Goal: Information Seeking & Learning: Learn about a topic

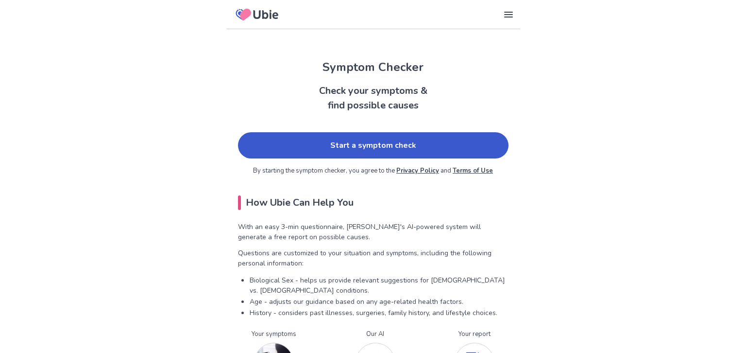
click at [455, 143] on link "Start a symptom check" at bounding box center [373, 145] width 270 height 26
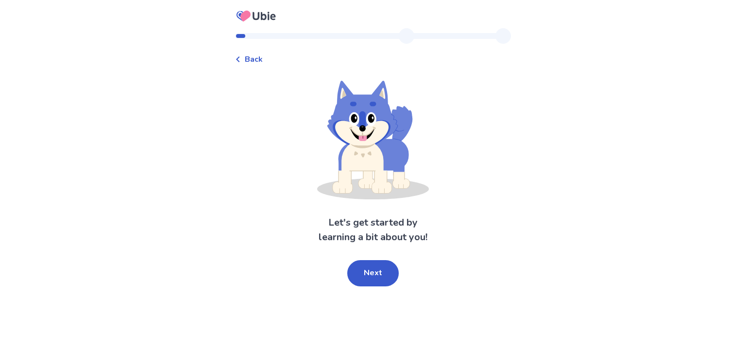
click at [366, 275] on button "Next" at bounding box center [372, 273] width 51 height 26
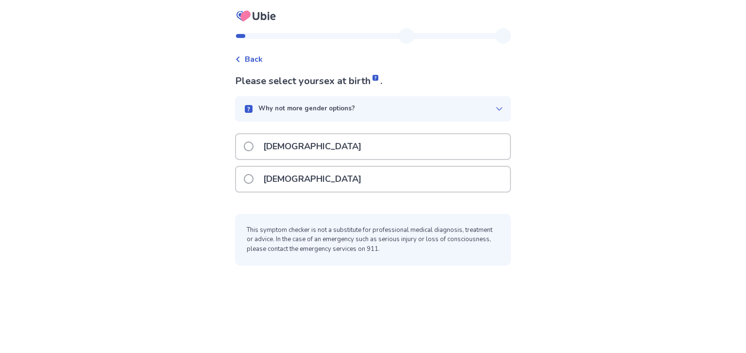
click at [460, 142] on div "[DEMOGRAPHIC_DATA]" at bounding box center [373, 146] width 274 height 25
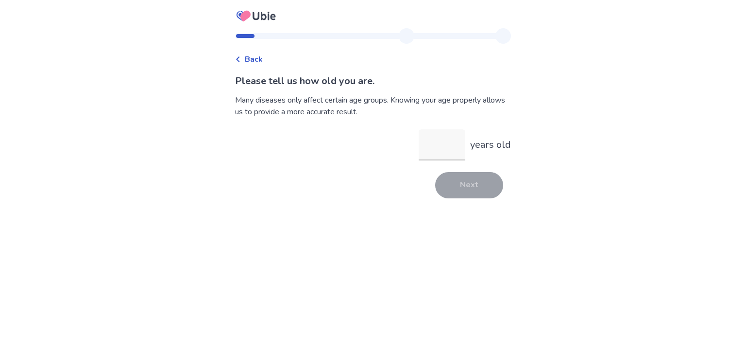
click at [439, 146] on input "years old" at bounding box center [442, 144] width 47 height 31
type input "**"
click at [482, 185] on button "Next" at bounding box center [469, 185] width 68 height 26
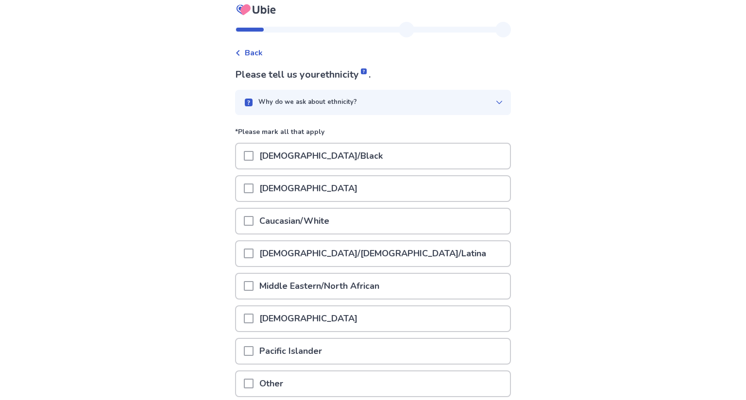
scroll to position [34, 0]
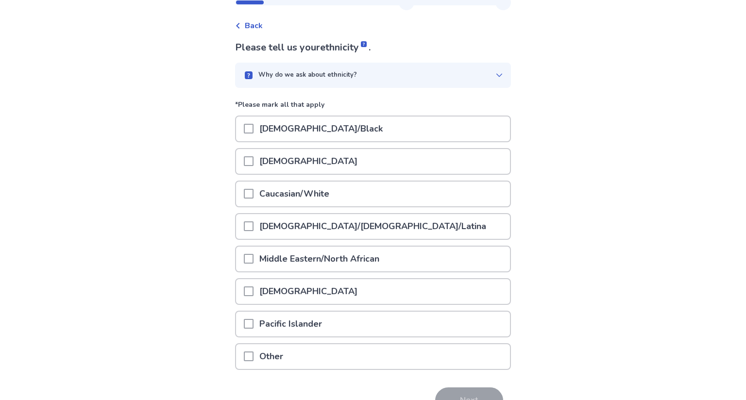
click at [431, 196] on div "Caucasian/White" at bounding box center [373, 194] width 274 height 25
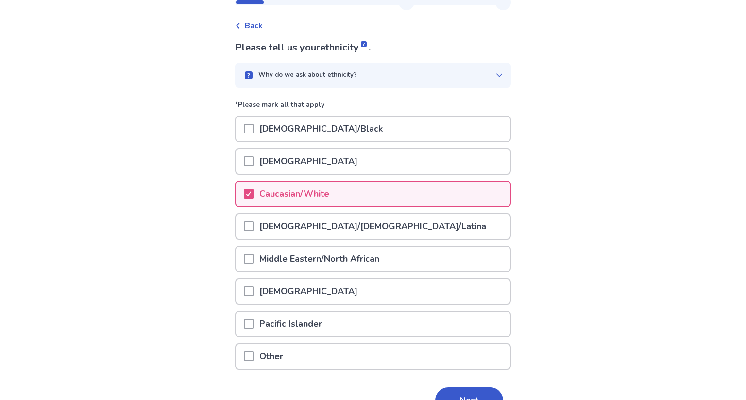
click at [424, 223] on div "Hispanic/Latino/Latina" at bounding box center [373, 226] width 274 height 25
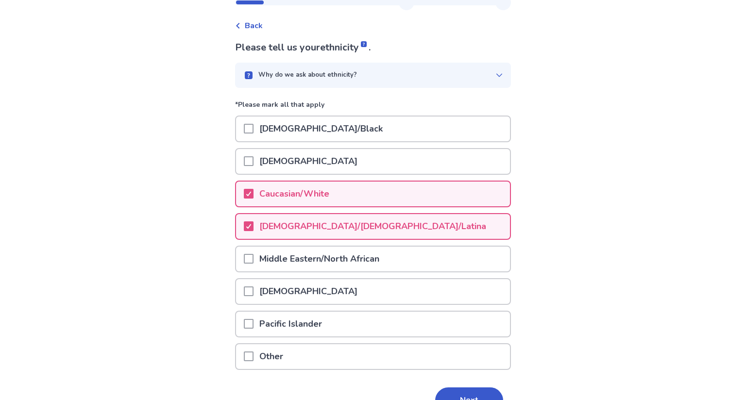
click at [446, 291] on div "Native American" at bounding box center [373, 291] width 274 height 25
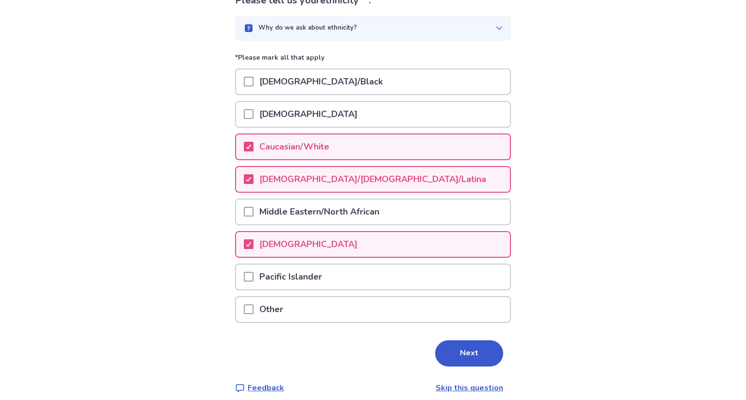
scroll to position [80, 0]
click at [468, 350] on button "Next" at bounding box center [469, 354] width 68 height 26
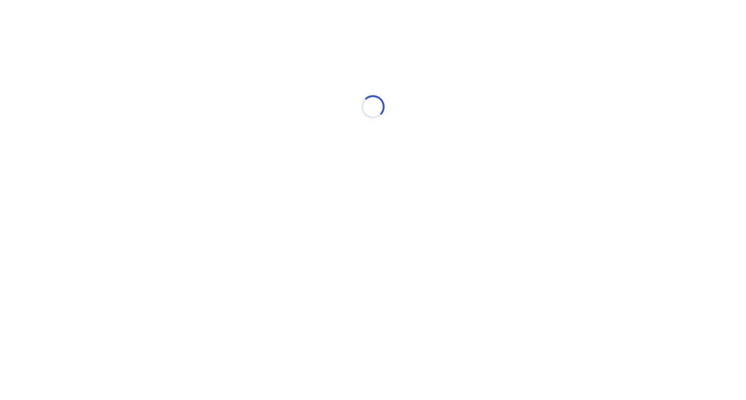
scroll to position [0, 0]
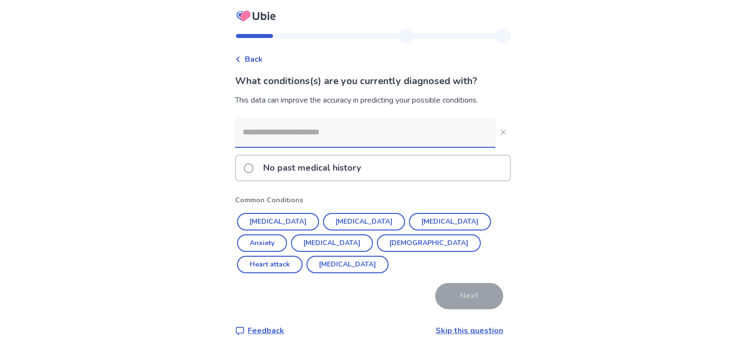
click at [454, 171] on div "No past medical history" at bounding box center [373, 167] width 274 height 25
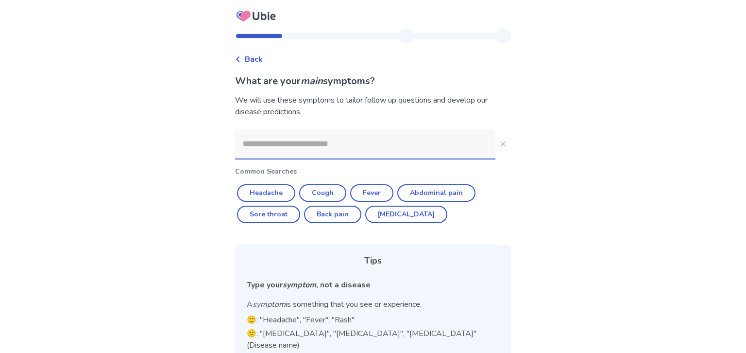
click at [274, 194] on button "Headache" at bounding box center [266, 192] width 58 height 17
type input "********"
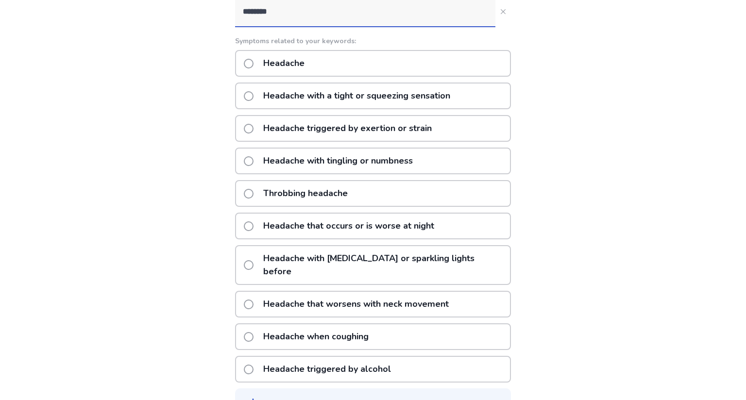
scroll to position [134, 0]
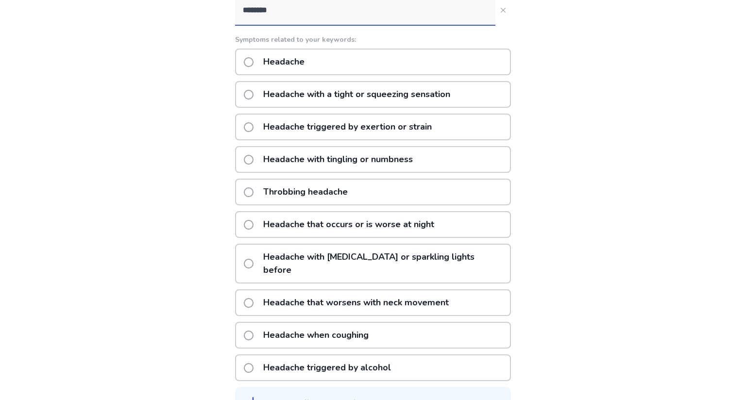
click at [415, 322] on div "Headache when coughing" at bounding box center [373, 335] width 276 height 27
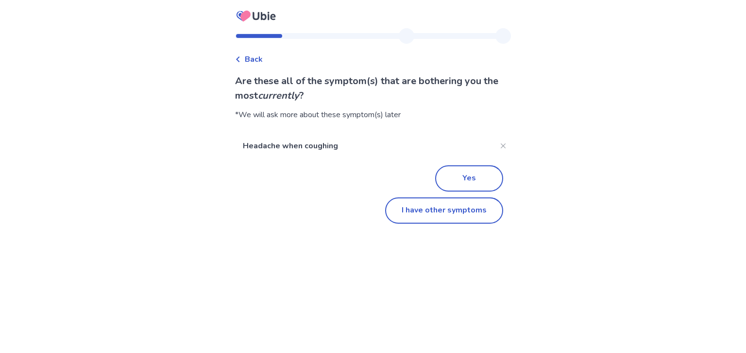
click at [455, 212] on button "I have other symptoms" at bounding box center [444, 210] width 118 height 26
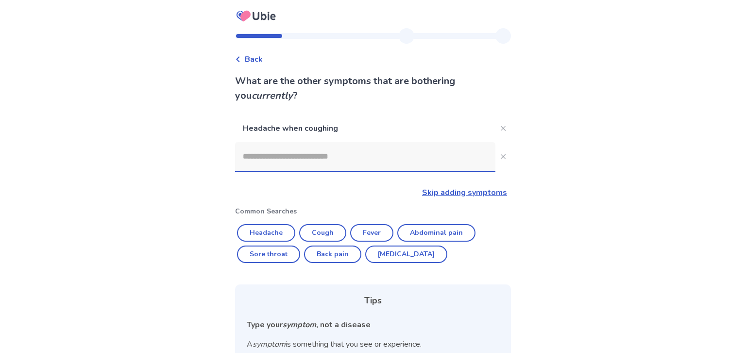
scroll to position [112, 0]
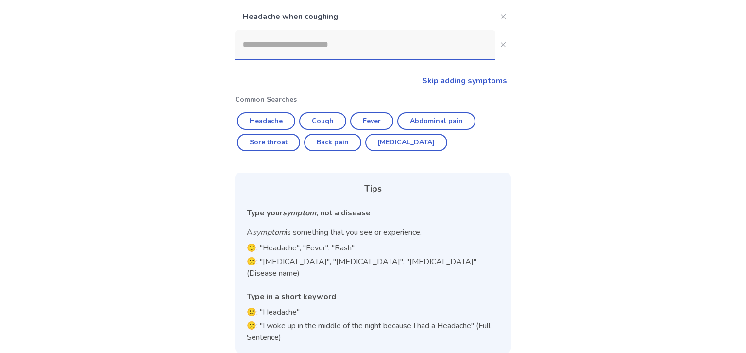
click at [326, 118] on button "Cough" at bounding box center [322, 120] width 47 height 17
type input "*****"
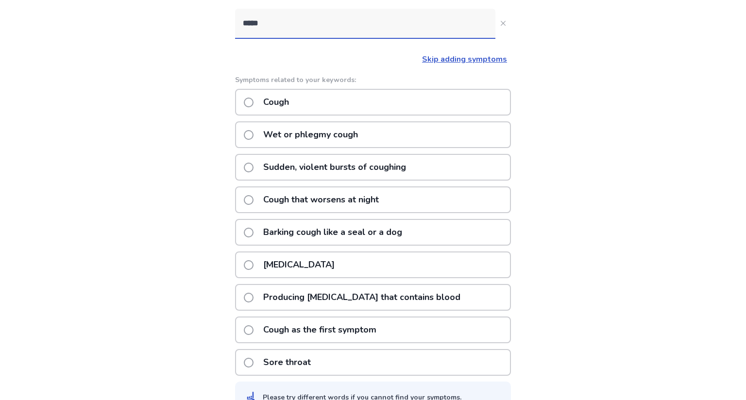
scroll to position [145, 0]
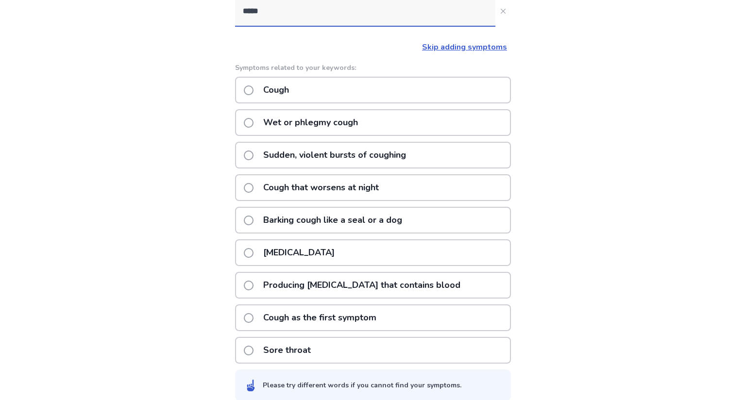
click at [446, 255] on div "Dry cough" at bounding box center [373, 252] width 276 height 27
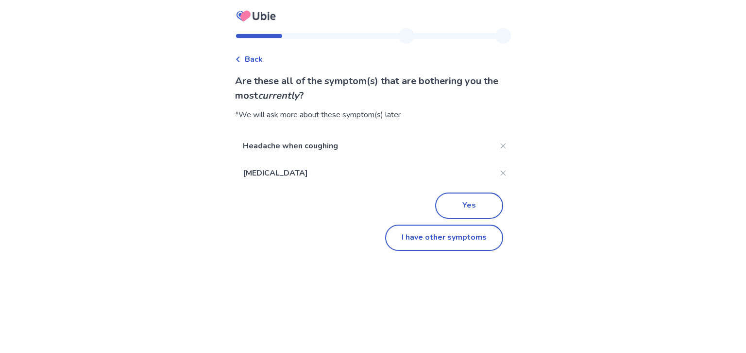
click at [462, 234] on button "I have other symptoms" at bounding box center [444, 237] width 118 height 26
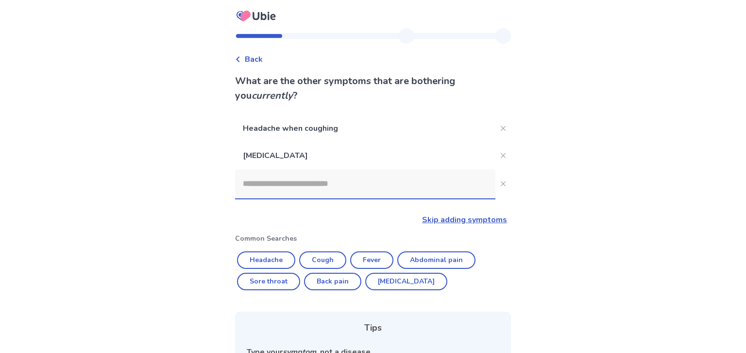
scroll to position [139, 0]
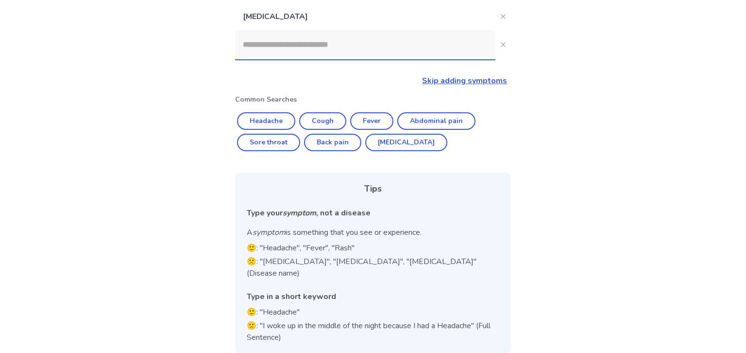
click at [345, 138] on button "Back pain" at bounding box center [332, 142] width 57 height 17
type input "*********"
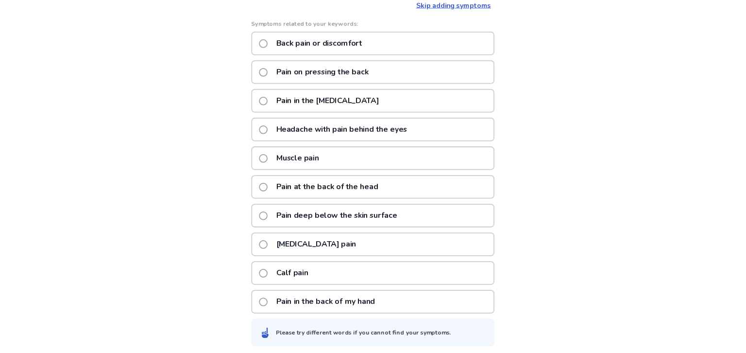
scroll to position [216, 0]
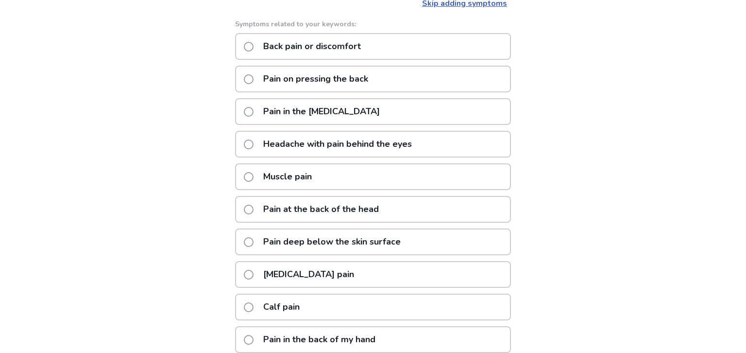
click at [447, 84] on div "Pain on pressing the back" at bounding box center [373, 79] width 276 height 27
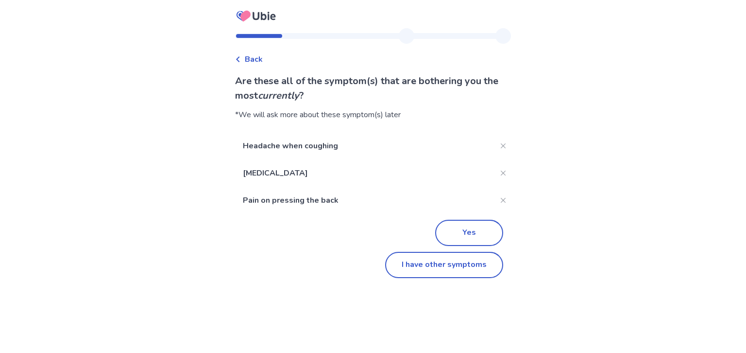
click at [478, 233] on button "Yes" at bounding box center [469, 232] width 68 height 26
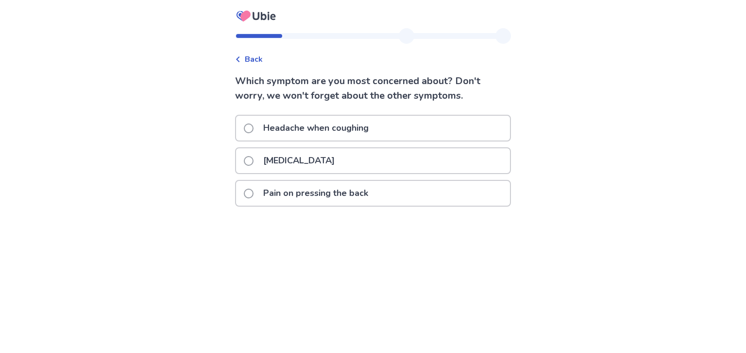
click at [413, 202] on div "Pain on pressing the back" at bounding box center [373, 193] width 274 height 25
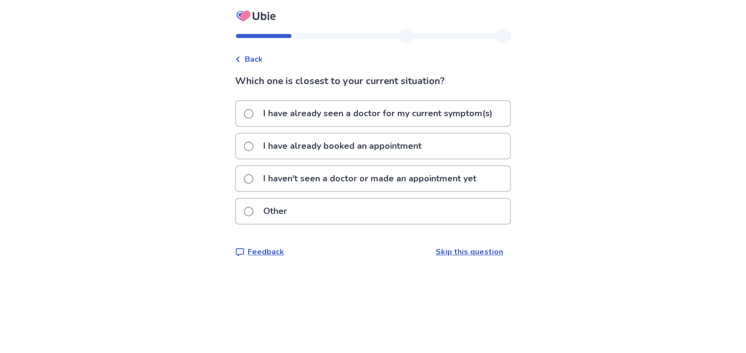
click at [444, 177] on p "I haven't seen a doctor or made an appointment yet" at bounding box center [369, 178] width 225 height 25
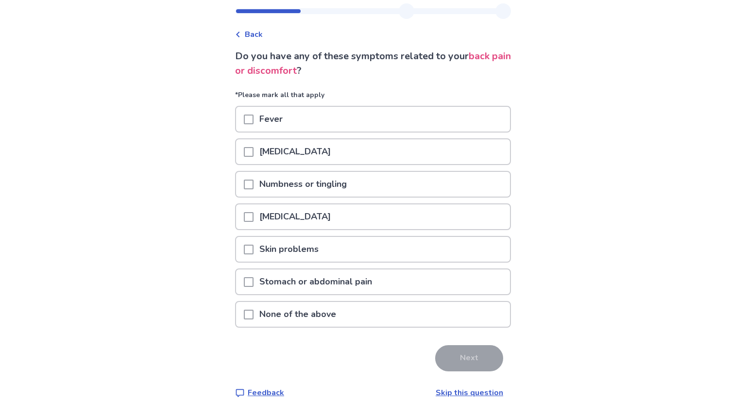
scroll to position [27, 0]
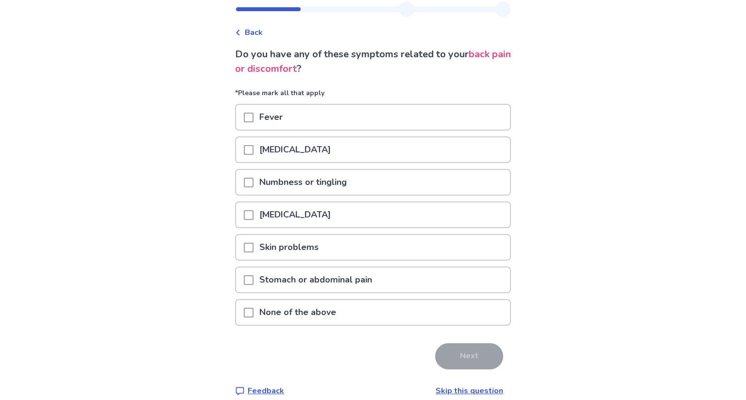
click at [428, 319] on div "None of the above" at bounding box center [373, 312] width 274 height 25
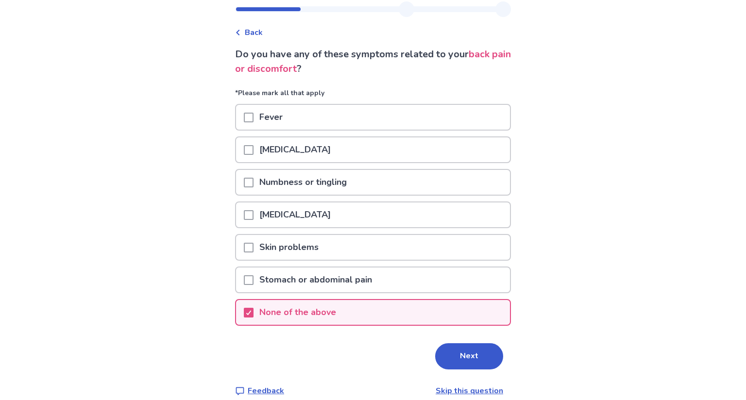
click at [465, 352] on button "Next" at bounding box center [469, 356] width 68 height 26
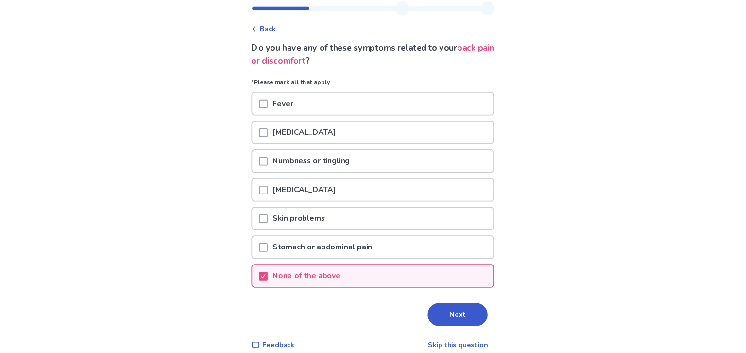
scroll to position [0, 0]
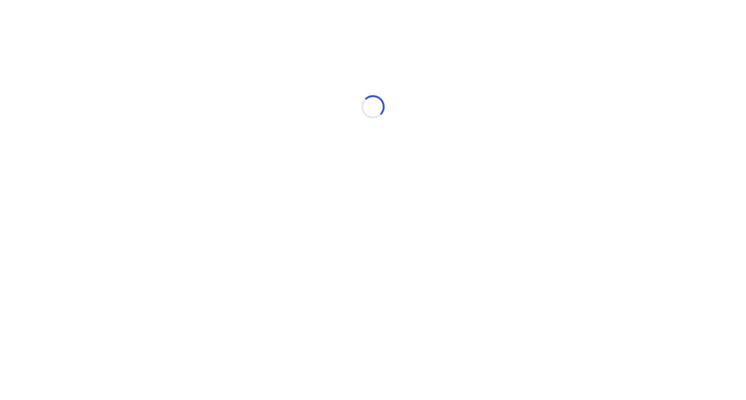
select select "*"
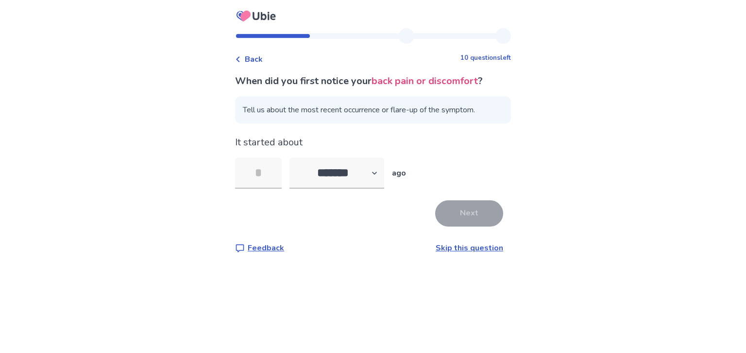
click at [266, 177] on input "tel" at bounding box center [258, 172] width 47 height 31
type input "*"
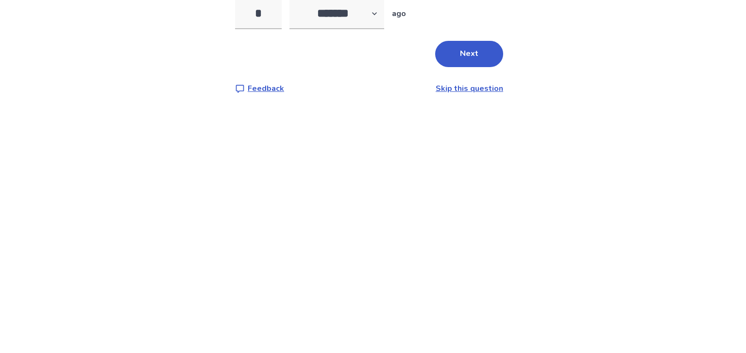
scroll to position [38, 0]
click at [478, 200] on button "Next" at bounding box center [469, 213] width 68 height 26
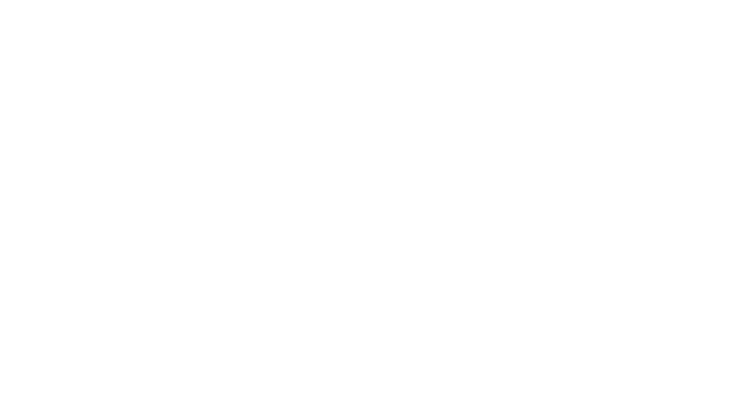
scroll to position [0, 0]
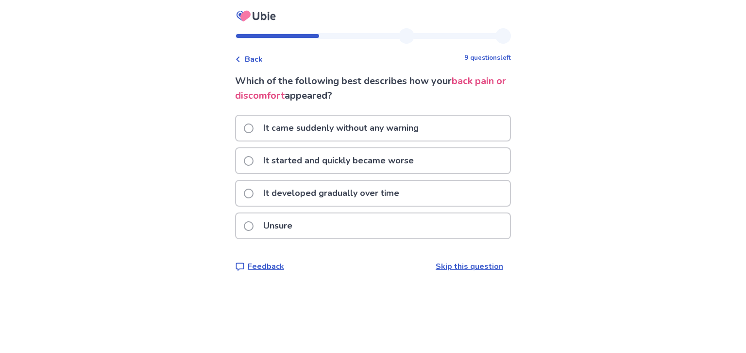
click at [453, 159] on div "It started and quickly became worse" at bounding box center [373, 160] width 274 height 25
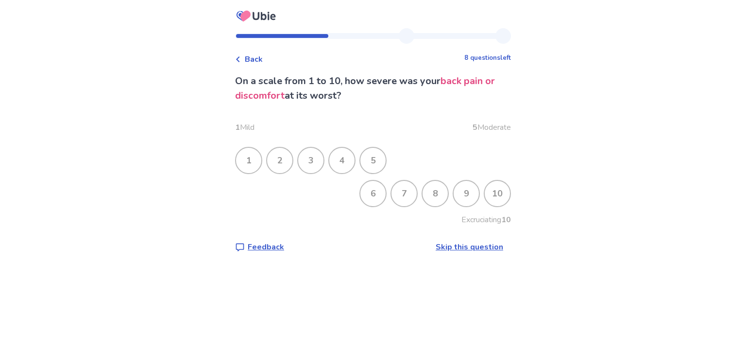
click at [319, 159] on div "3" at bounding box center [310, 160] width 25 height 25
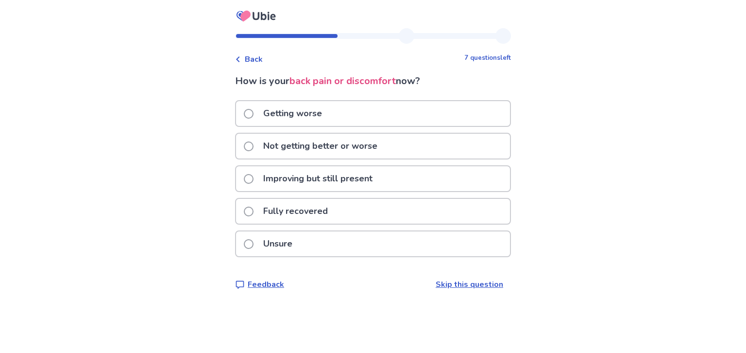
click at [496, 245] on div "Unsure" at bounding box center [373, 243] width 274 height 25
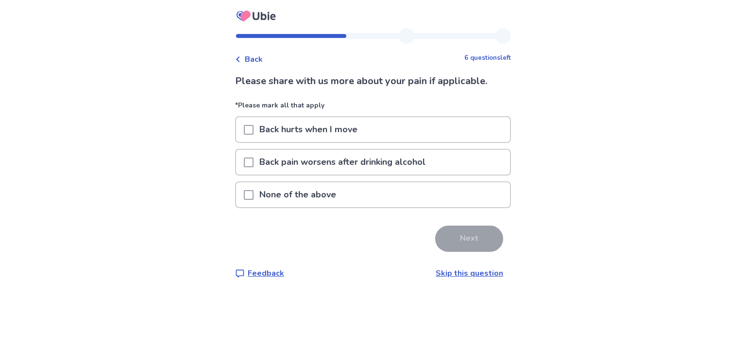
click at [445, 205] on div "None of the above" at bounding box center [373, 194] width 274 height 25
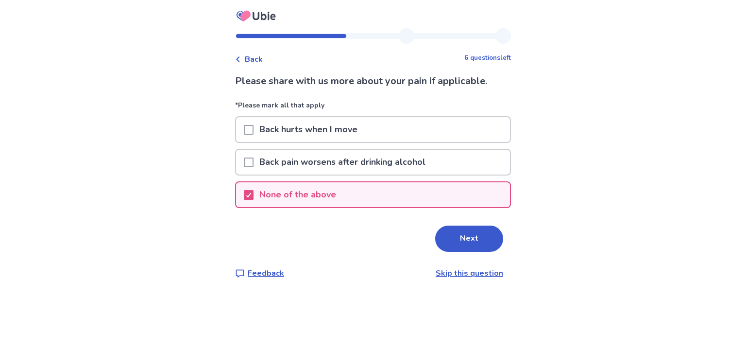
click at [457, 235] on button "Next" at bounding box center [469, 238] width 68 height 26
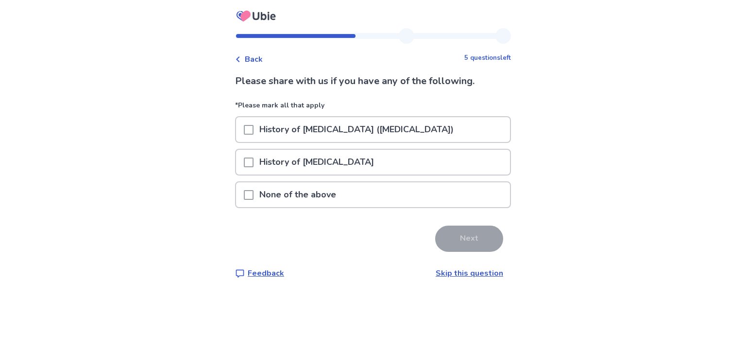
click at [458, 192] on div "None of the above" at bounding box center [373, 194] width 274 height 25
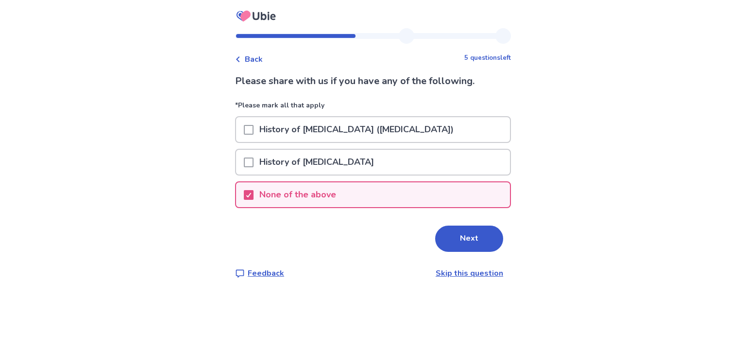
click at [468, 234] on button "Next" at bounding box center [469, 238] width 68 height 26
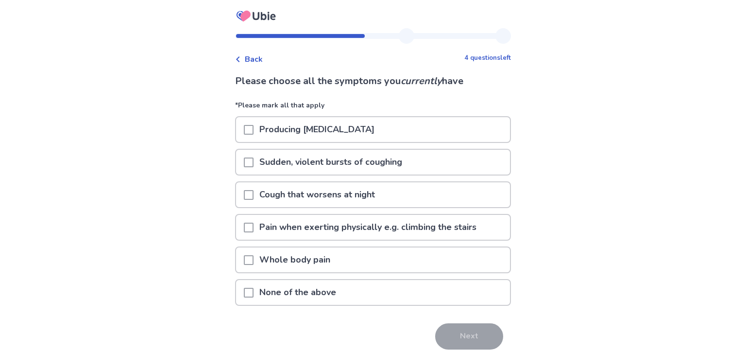
click at [460, 130] on div "Producing phlegm" at bounding box center [373, 129] width 274 height 25
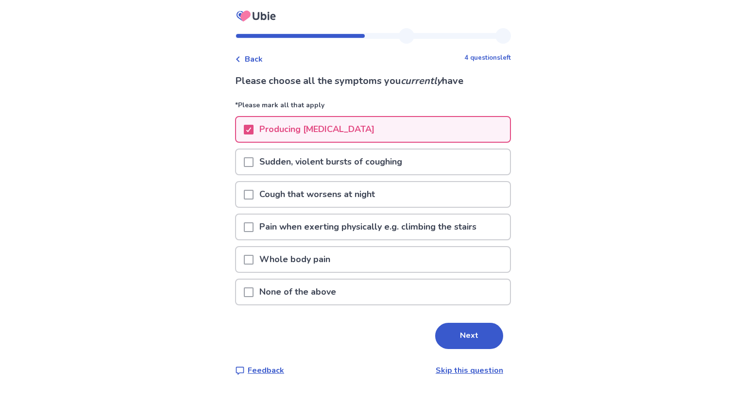
scroll to position [16, 0]
click at [480, 150] on div "Sudden, violent bursts of coughing" at bounding box center [373, 162] width 274 height 25
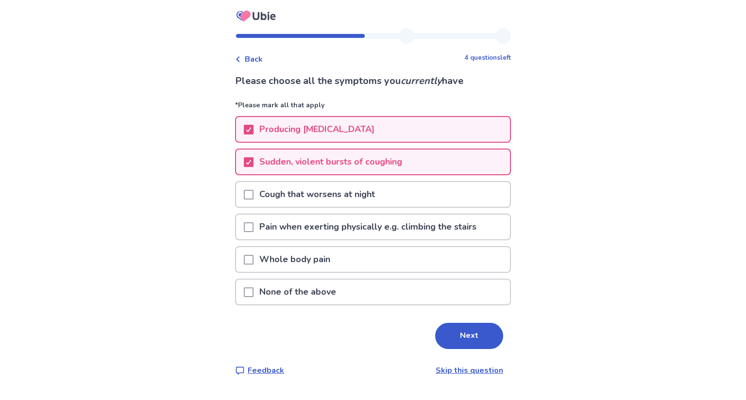
click at [461, 183] on div "Cough that worsens at night" at bounding box center [373, 194] width 274 height 25
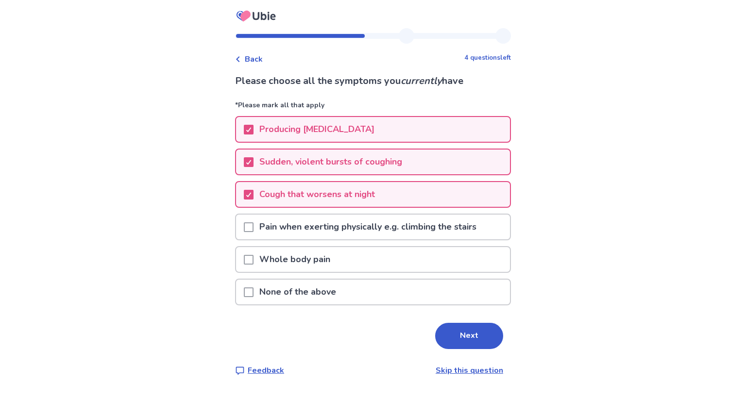
click at [462, 323] on button "Next" at bounding box center [469, 336] width 68 height 26
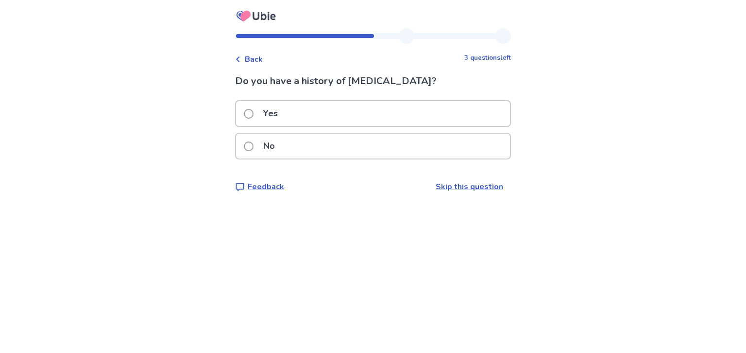
click at [468, 154] on div "No" at bounding box center [373, 146] width 274 height 25
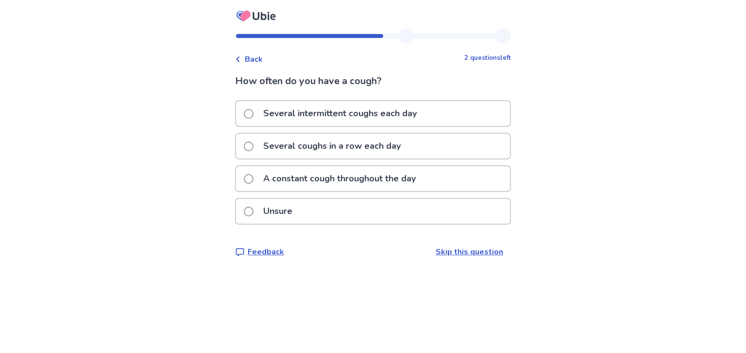
click at [458, 179] on div "A constant cough throughout the day" at bounding box center [373, 178] width 274 height 25
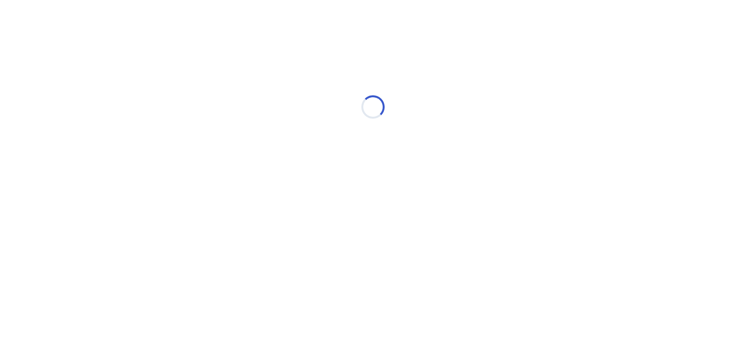
select select "*"
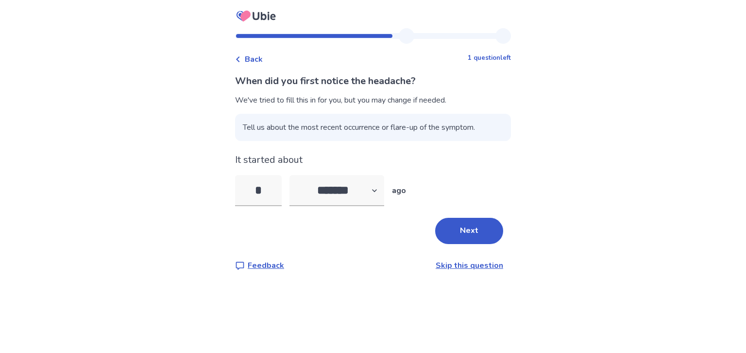
click at [479, 220] on button "Next" at bounding box center [469, 231] width 68 height 26
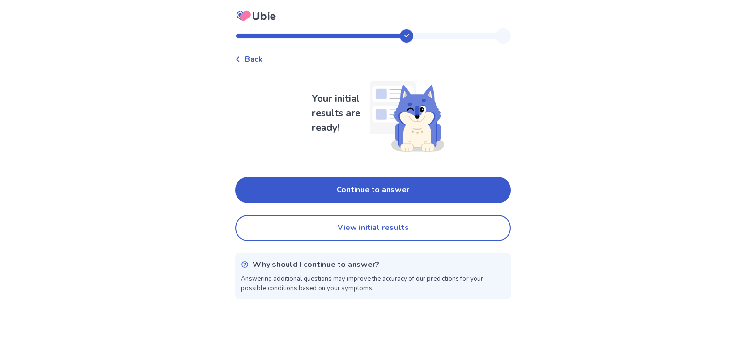
click at [480, 178] on button "Continue to answer" at bounding box center [373, 190] width 276 height 26
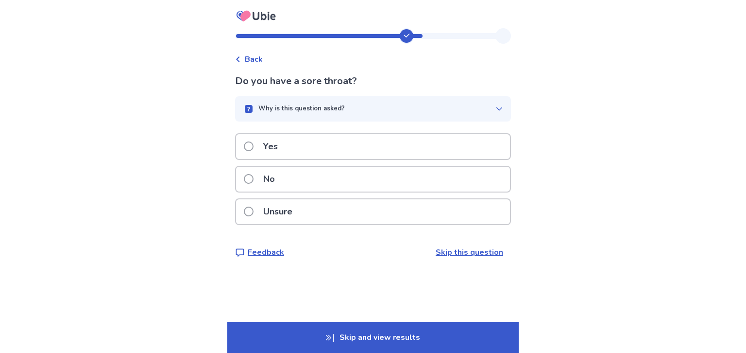
click at [467, 141] on div "Yes" at bounding box center [373, 146] width 274 height 25
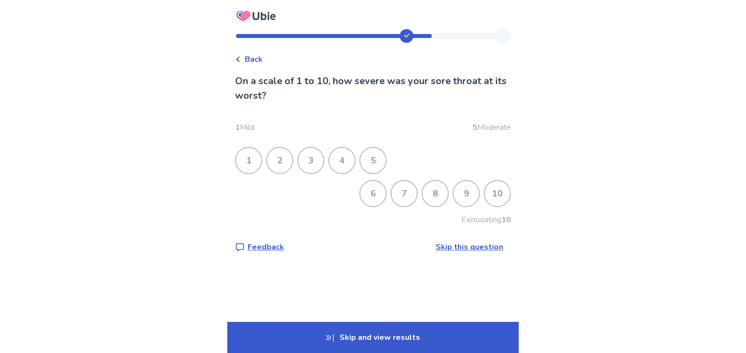
click at [352, 159] on div "4" at bounding box center [341, 160] width 25 height 25
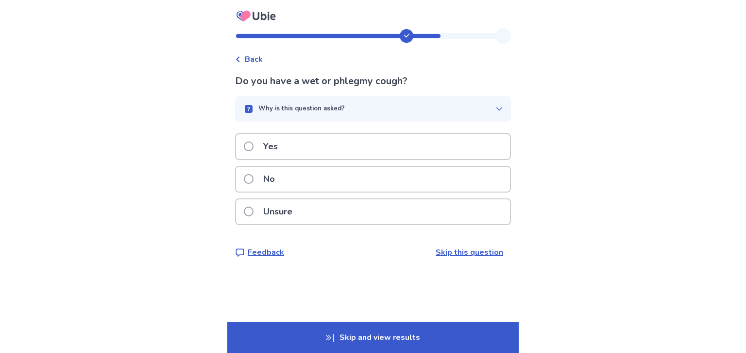
click at [453, 146] on div "Yes" at bounding box center [373, 146] width 274 height 25
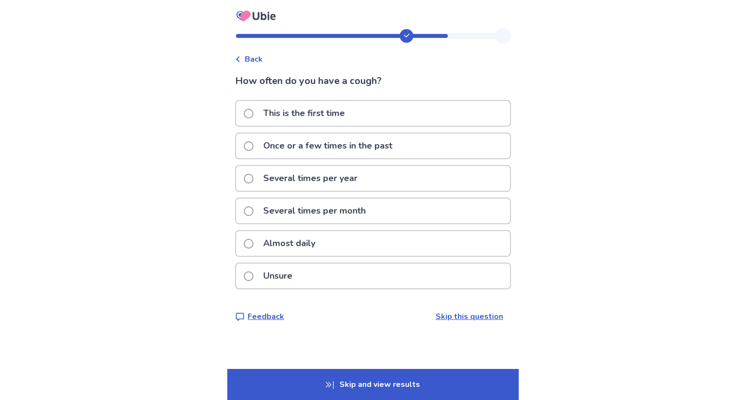
scroll to position [19, 0]
click at [447, 134] on div "Once or a few times in the past" at bounding box center [373, 146] width 274 height 25
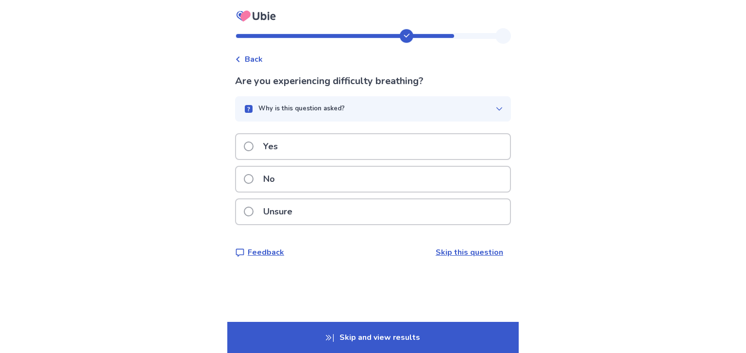
click at [476, 168] on div "No" at bounding box center [373, 179] width 274 height 25
click at [472, 214] on div "Unsure" at bounding box center [373, 211] width 274 height 25
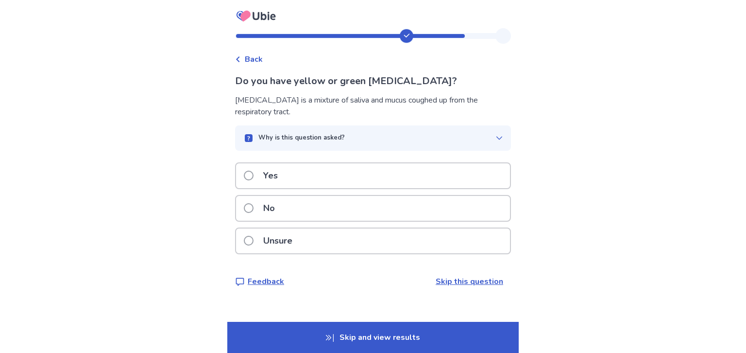
click at [460, 169] on div "Yes" at bounding box center [373, 175] width 274 height 25
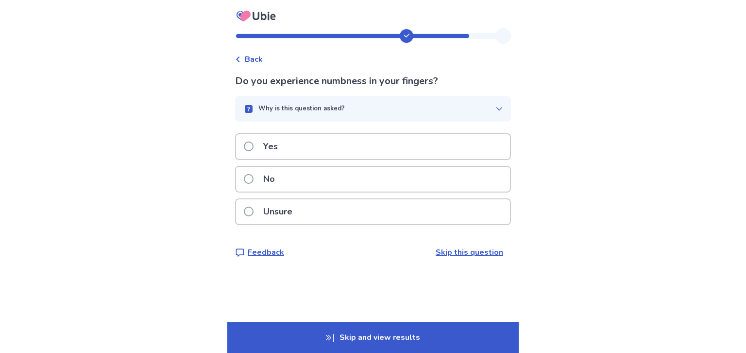
click at [460, 182] on div "No" at bounding box center [373, 179] width 274 height 25
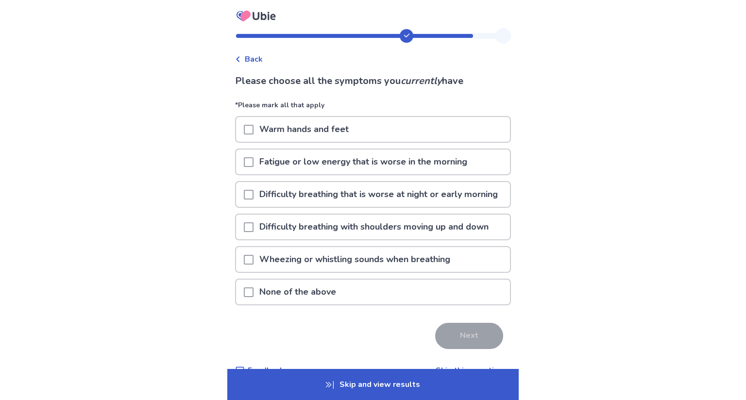
scroll to position [27, 0]
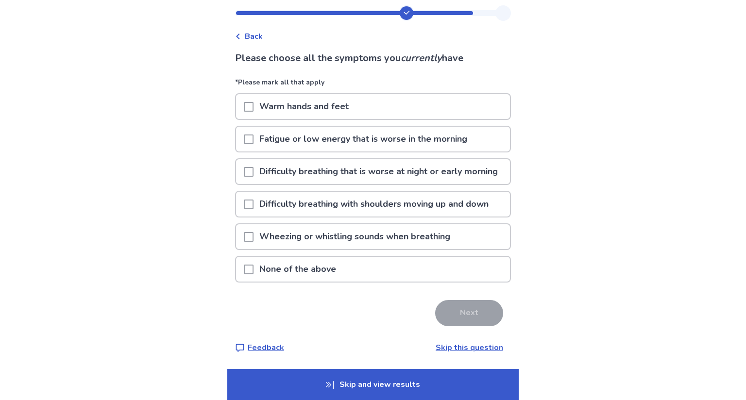
click at [422, 137] on p "Fatigue or low energy that is worse in the morning" at bounding box center [362, 139] width 219 height 25
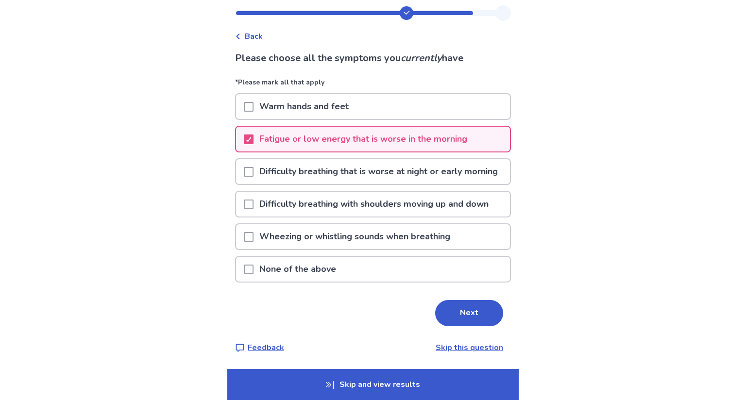
click at [477, 231] on div "Wheezing or whistling sounds when breathing" at bounding box center [373, 236] width 274 height 25
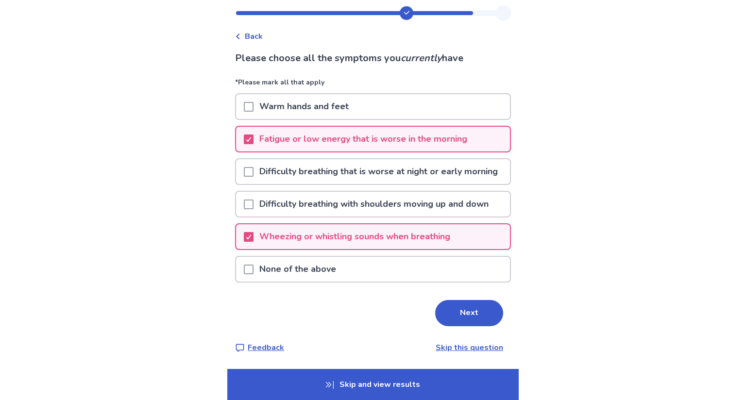
click at [480, 127] on div "Fatigue or low energy that is worse in the morning" at bounding box center [373, 139] width 274 height 25
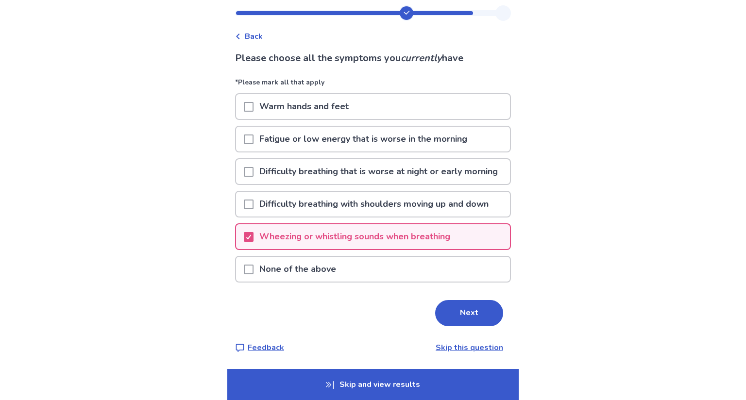
scroll to position [38, 0]
click at [466, 300] on button "Next" at bounding box center [469, 313] width 68 height 26
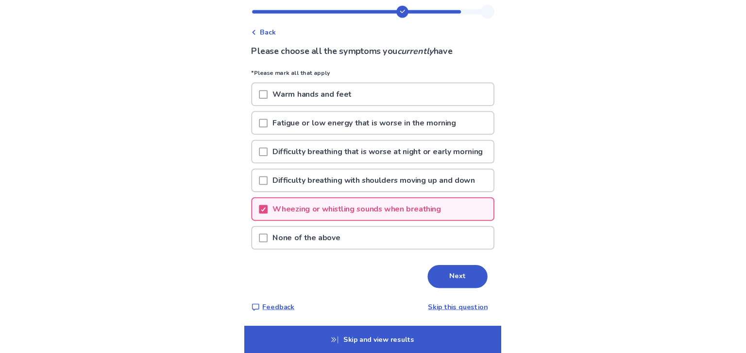
scroll to position [0, 0]
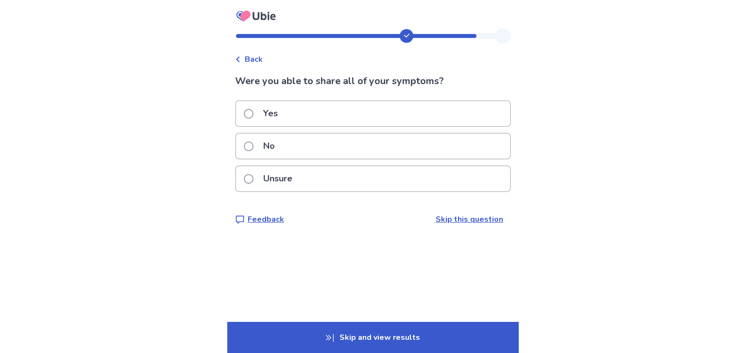
click at [491, 109] on div "Yes" at bounding box center [373, 113] width 274 height 25
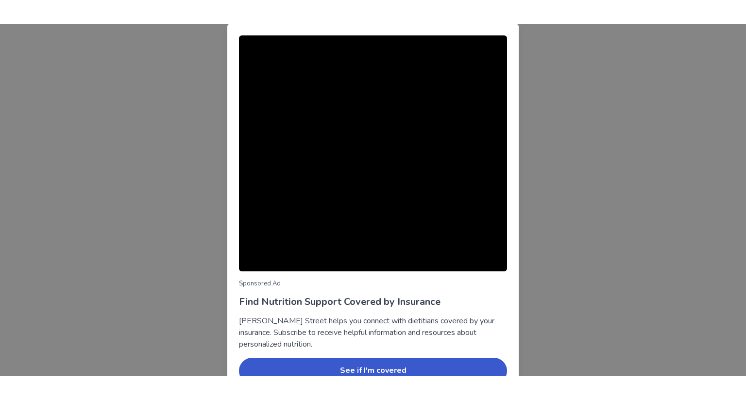
scroll to position [51, 0]
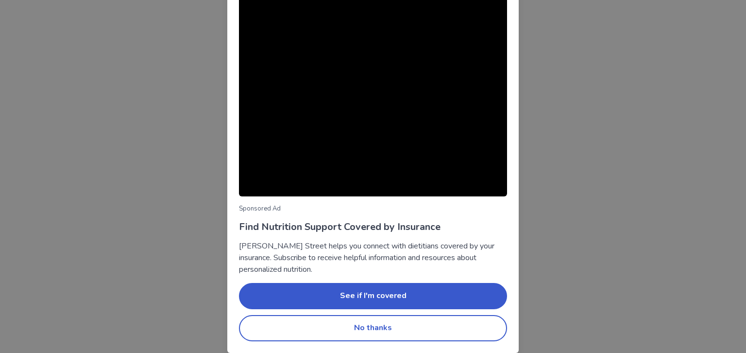
click at [501, 320] on button "No thanks" at bounding box center [373, 328] width 268 height 26
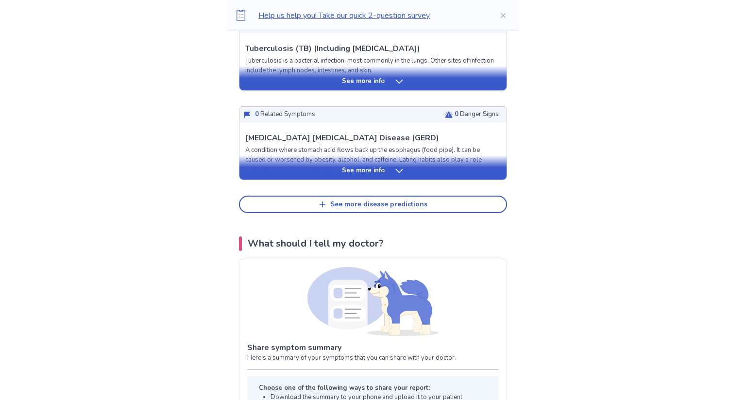
scroll to position [471, 0]
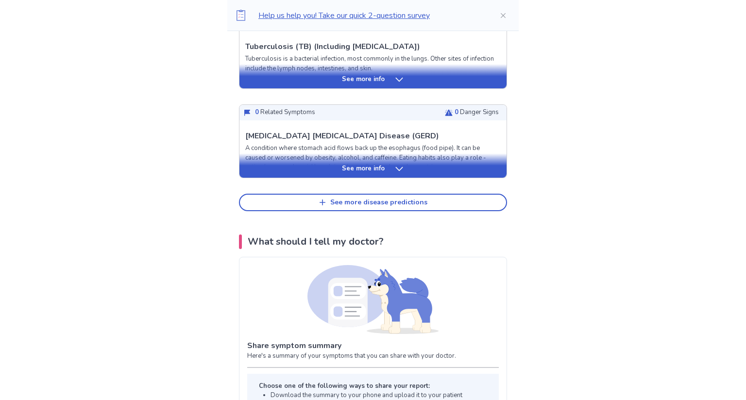
click at [447, 168] on div "See more info" at bounding box center [372, 169] width 267 height 10
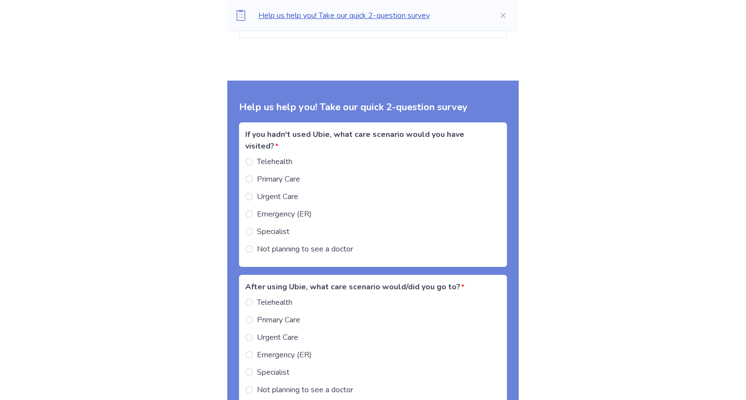
scroll to position [1447, 0]
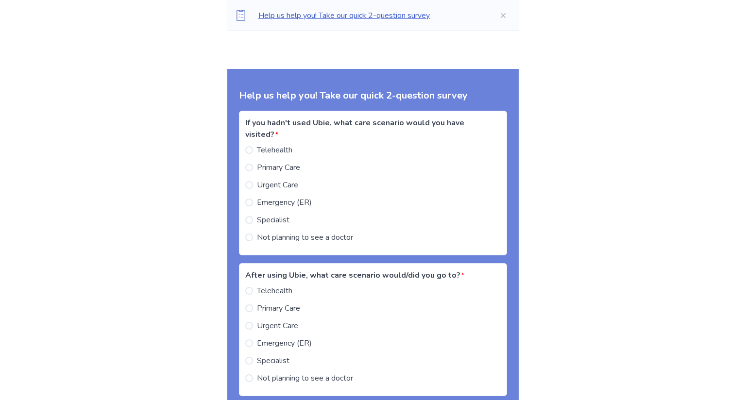
click at [258, 173] on label "Primary Care" at bounding box center [272, 168] width 55 height 12
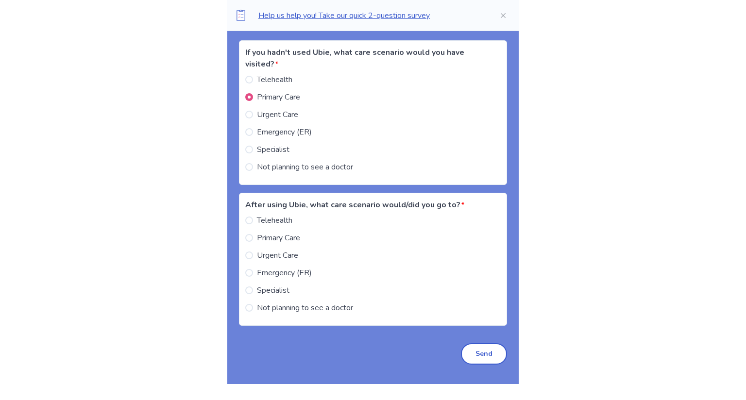
scroll to position [1521, 0]
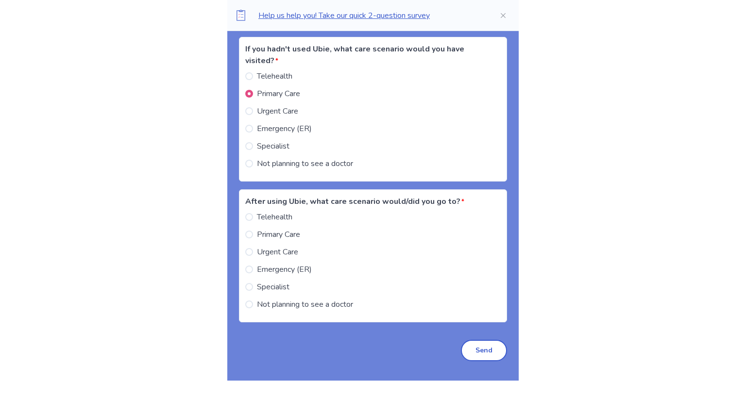
click at [262, 310] on label "Not planning to see a doctor" at bounding box center [299, 305] width 108 height 12
click at [480, 352] on button "Send" at bounding box center [484, 350] width 46 height 21
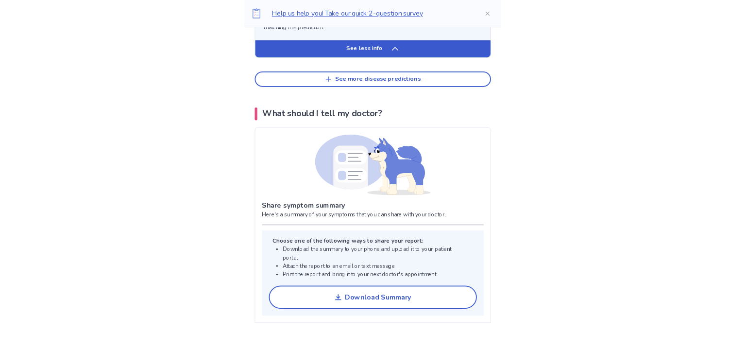
scroll to position [1104, 0]
